Goal: Navigation & Orientation: Find specific page/section

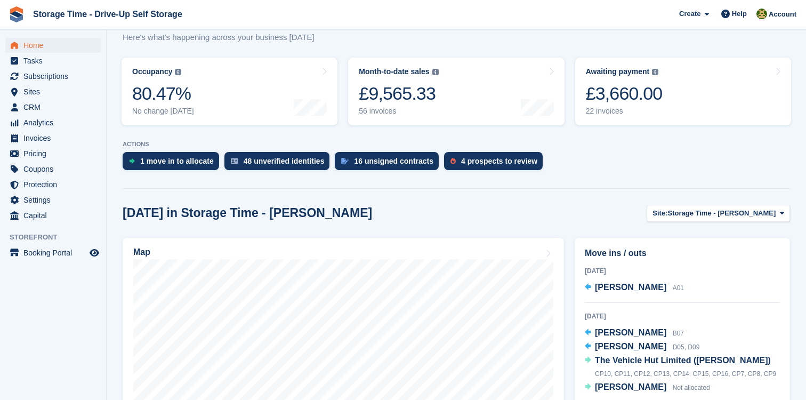
scroll to position [342, 0]
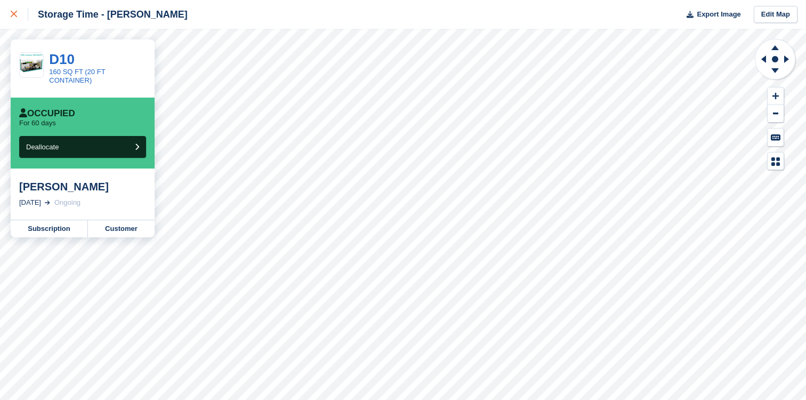
click at [13, 15] on icon at bounding box center [14, 14] width 6 height 6
